Goal: Find specific page/section: Find specific page/section

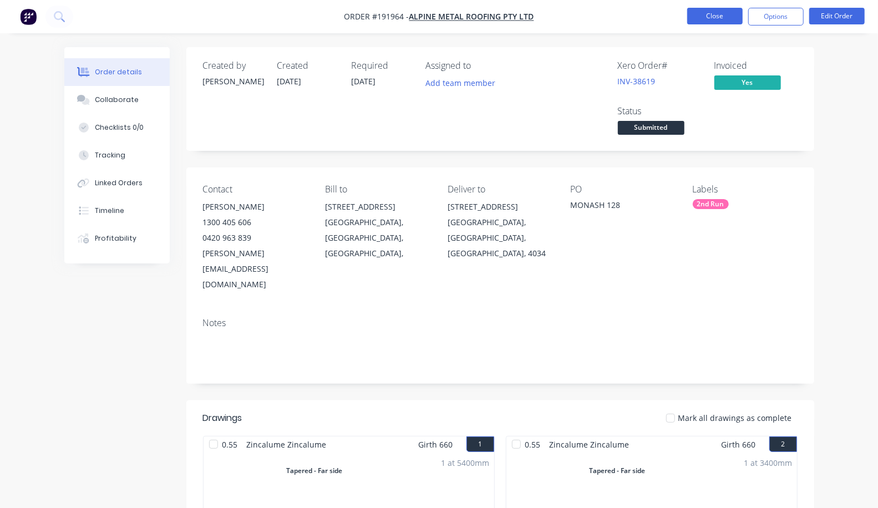
click at [703, 12] on button "Close" at bounding box center [714, 16] width 55 height 17
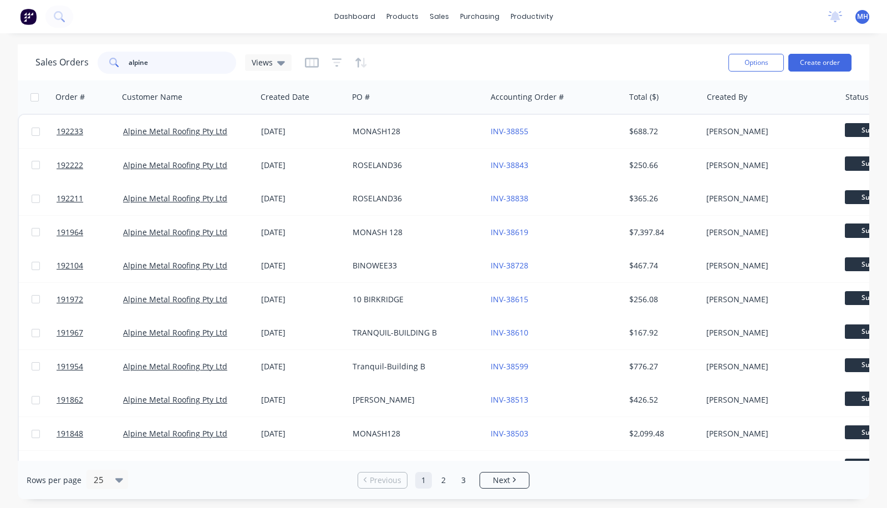
drag, startPoint x: 187, startPoint y: 67, endPoint x: 106, endPoint y: 69, distance: 81.0
click at [106, 69] on div "alpine" at bounding box center [167, 63] width 139 height 22
type input "specialty"
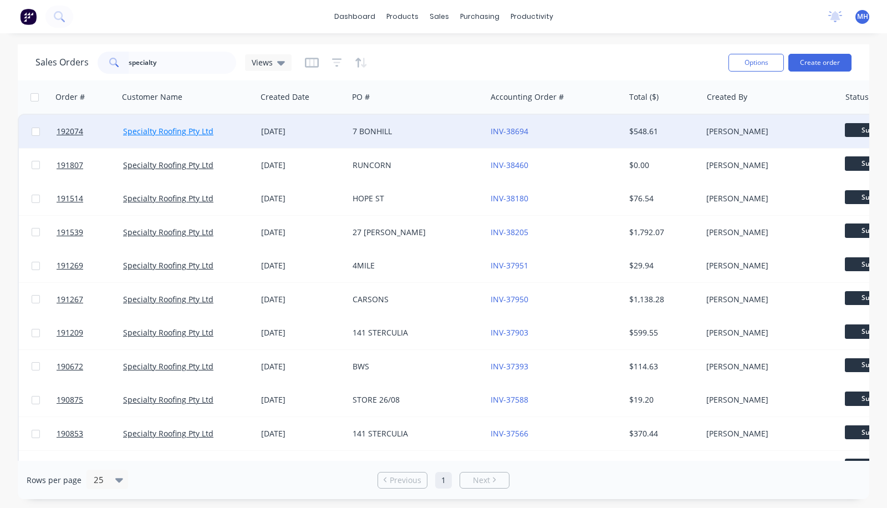
click at [169, 128] on link "Specialty Roofing Pty Ltd" at bounding box center [168, 131] width 90 height 11
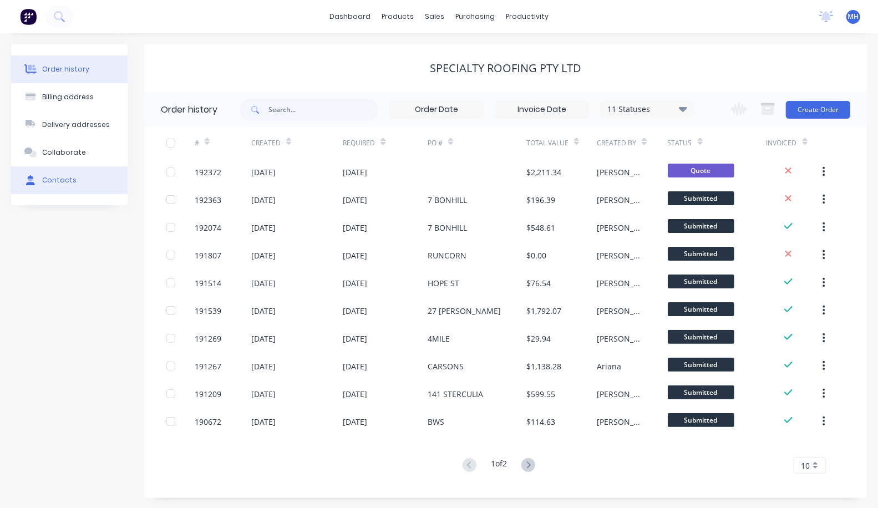
click at [57, 180] on div "Contacts" at bounding box center [59, 180] width 34 height 10
select select "AU"
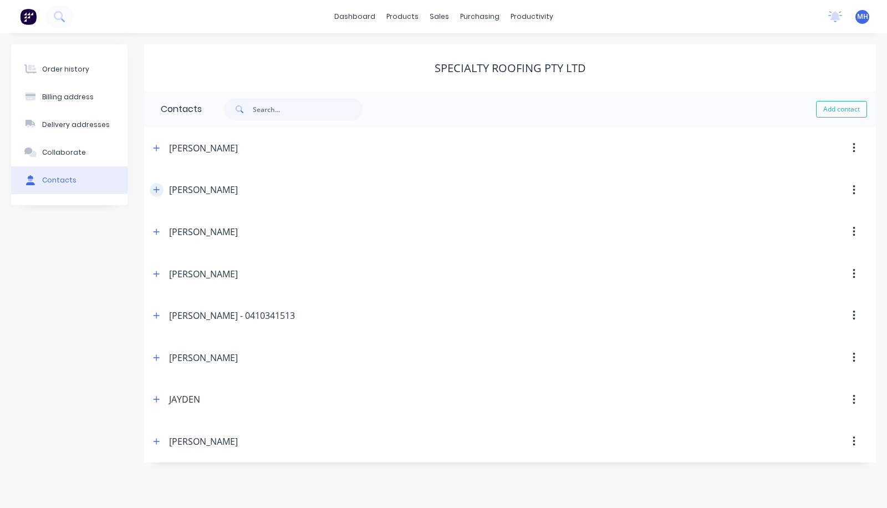
click at [161, 190] on button "button" at bounding box center [157, 190] width 14 height 14
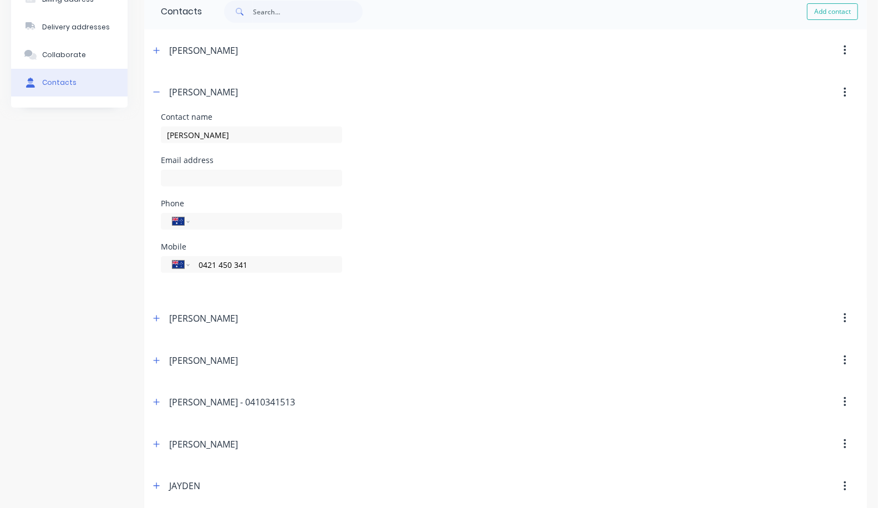
scroll to position [145, 0]
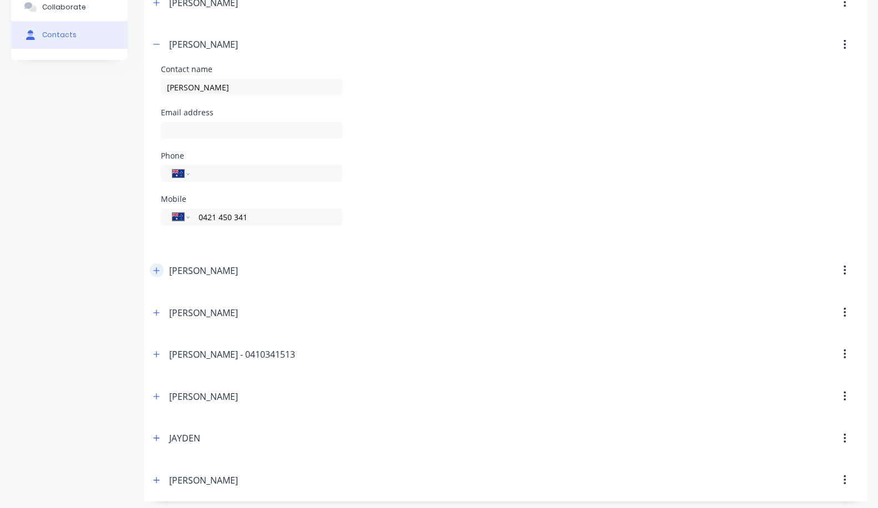
click at [155, 271] on icon "button" at bounding box center [156, 271] width 7 height 8
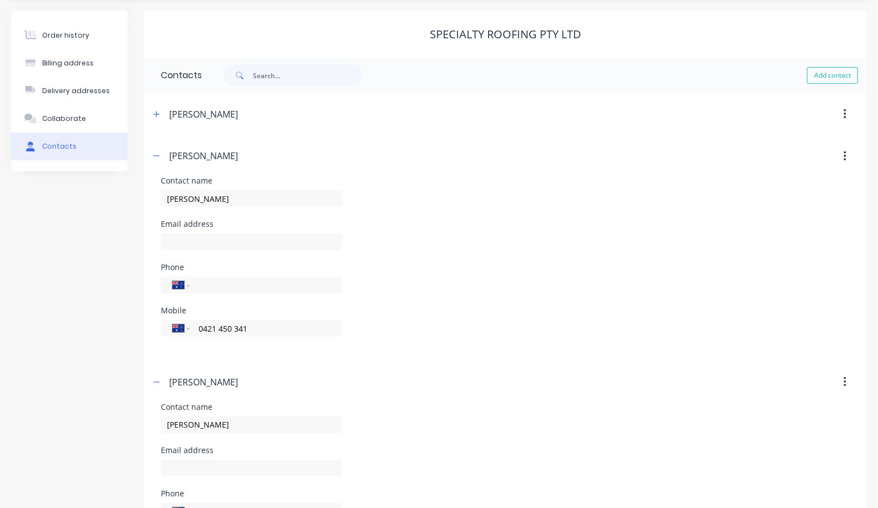
scroll to position [0, 0]
